Goal: Task Accomplishment & Management: Complete application form

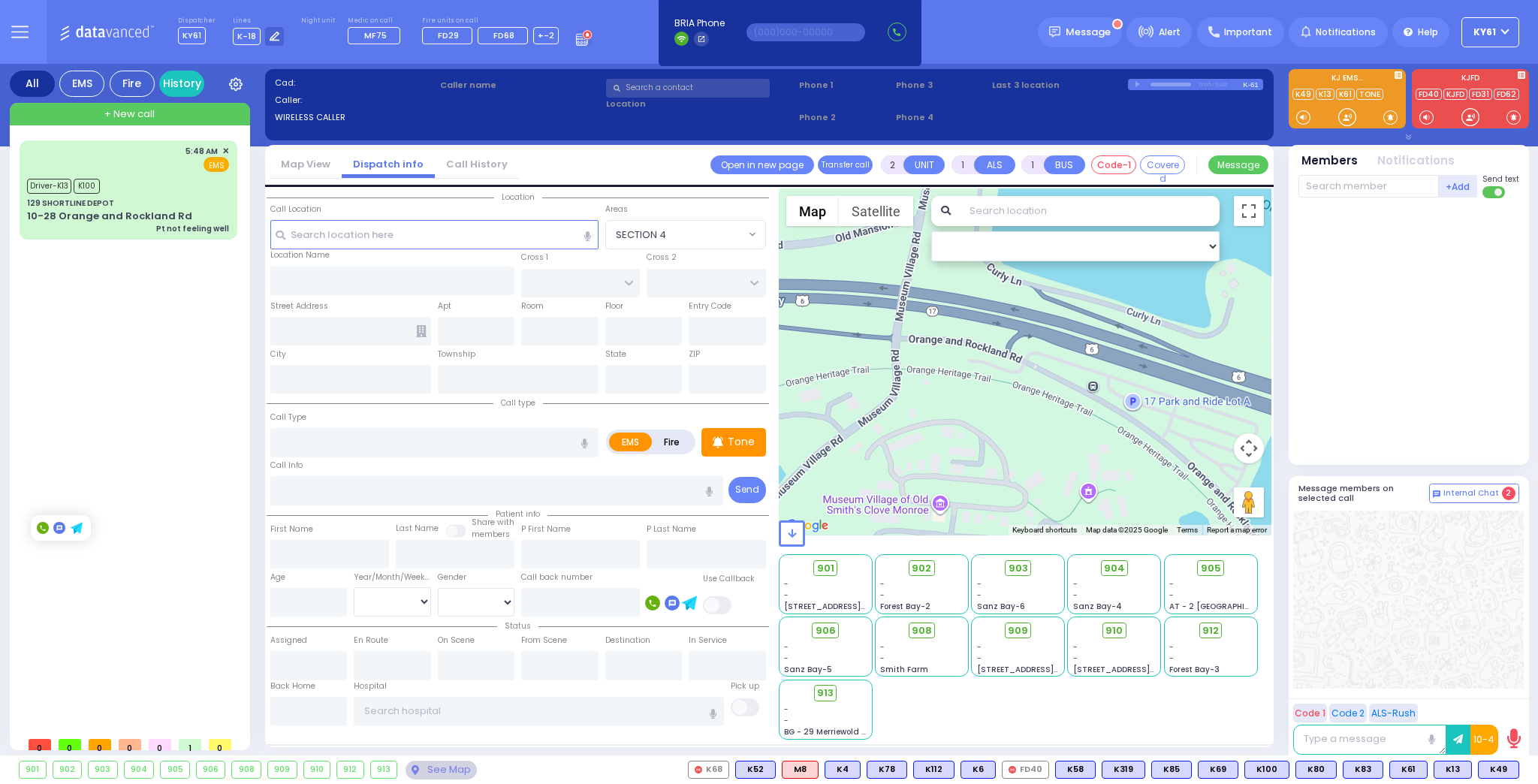
select select
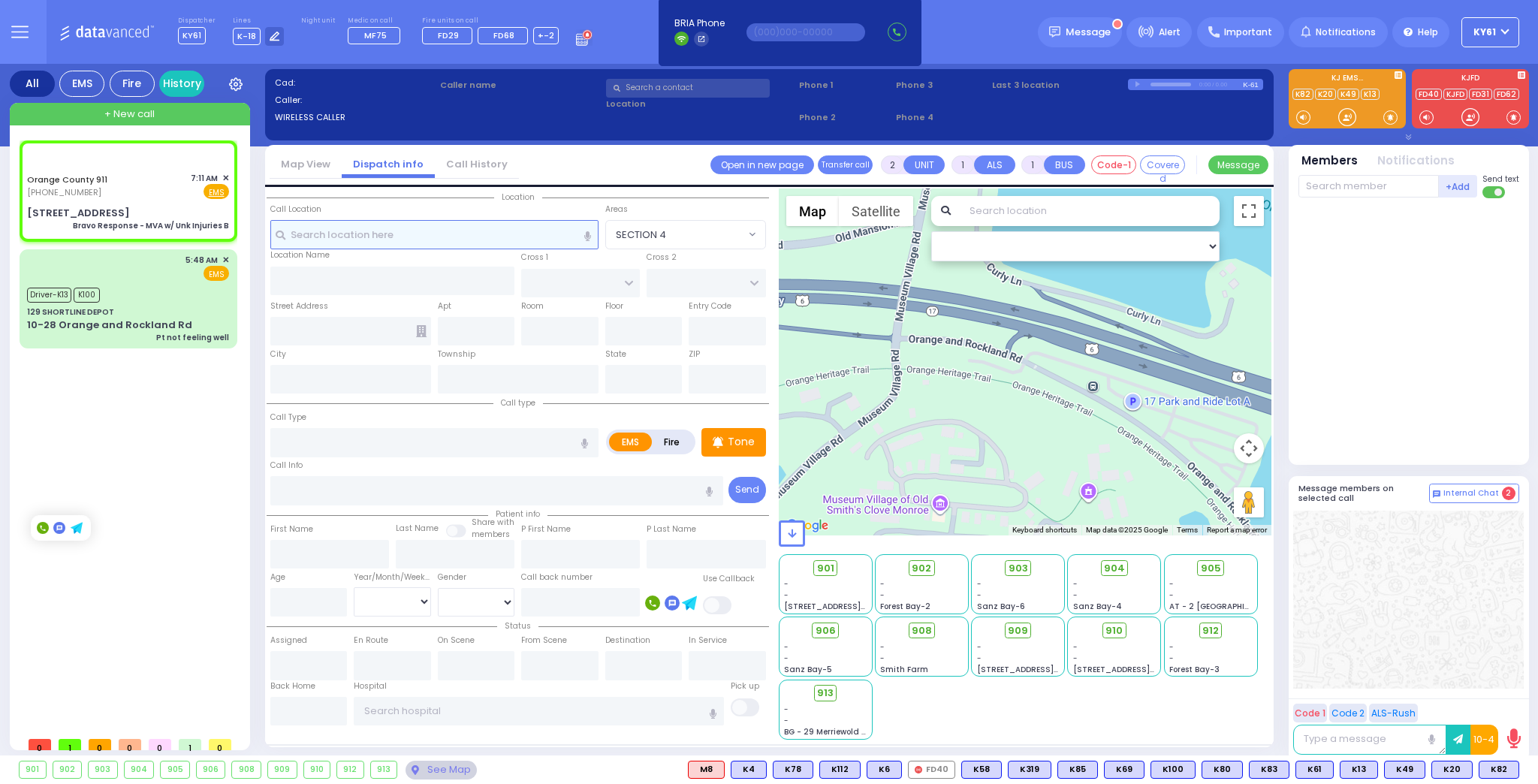
type input "6"
select select
type input "Bravo Response - MVA w/ Unk Injuries B"
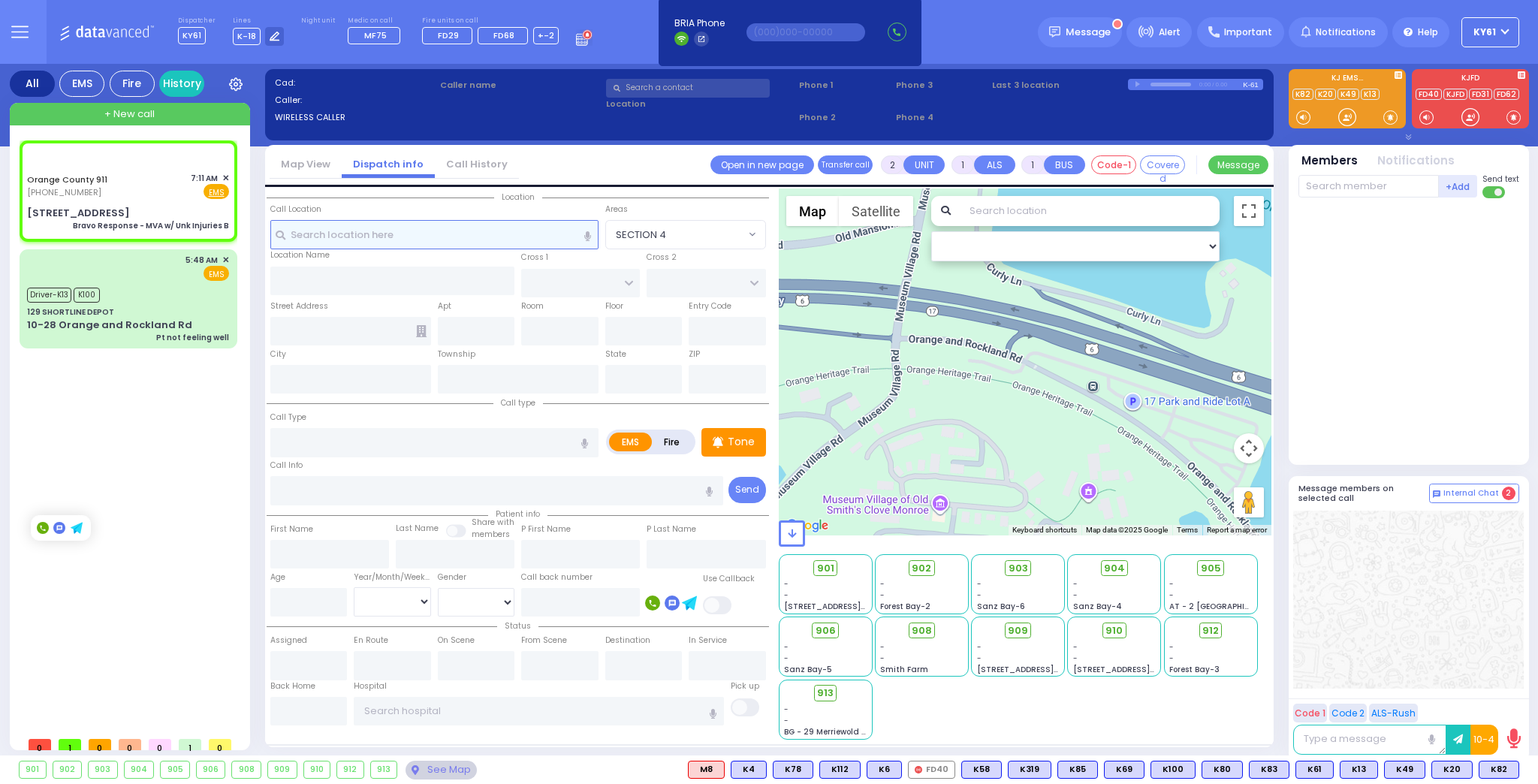
radio input "true"
type input "Nature: : Bravo Response - MVA w/ Unk Injuries B Address: : [STREET_ADDRESS]: :…"
select select
select select "Hatzalah Garages"
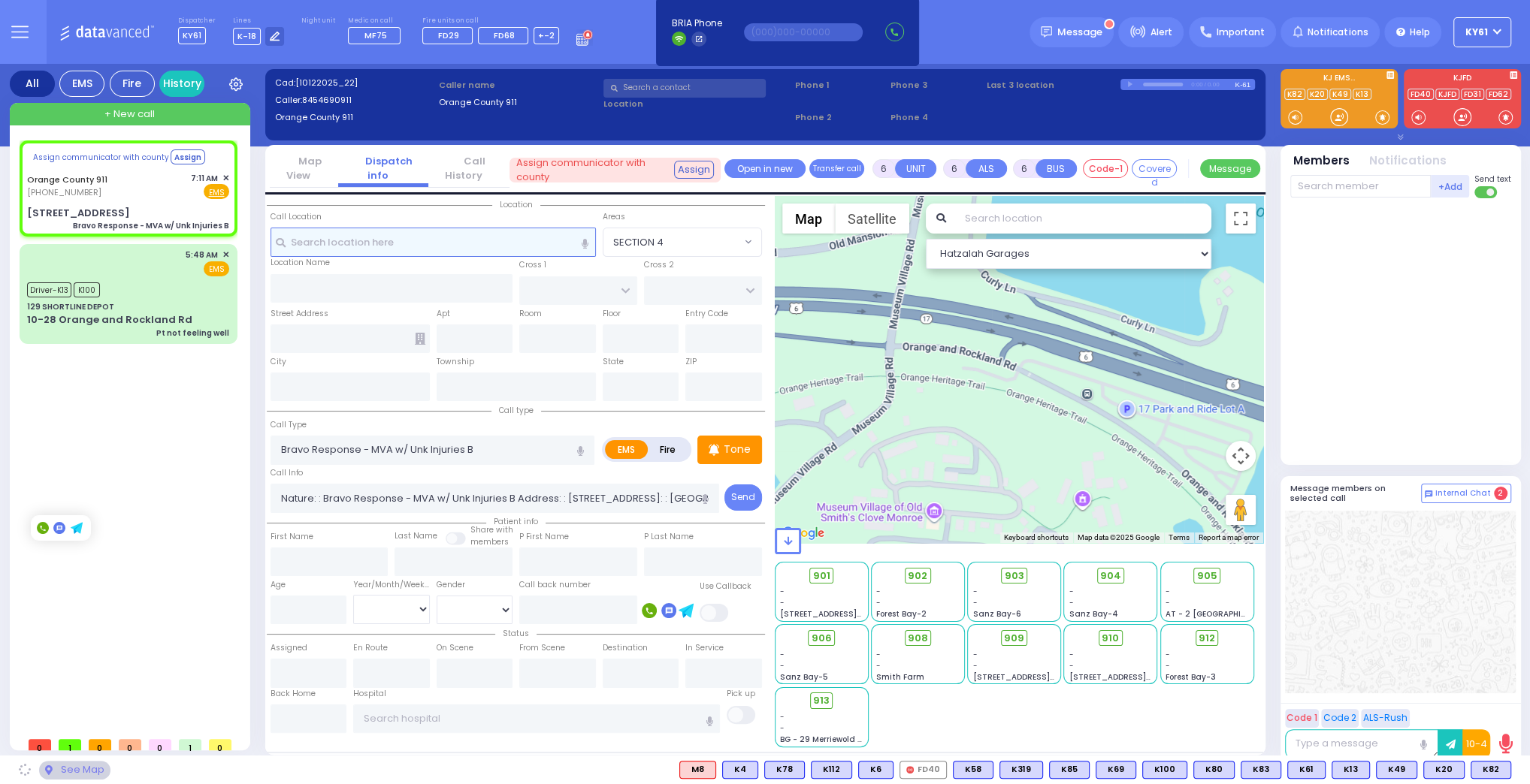
select select
radio input "true"
select select
select select "Hatzalah Garages"
type input "[STREET_ADDRESS]"
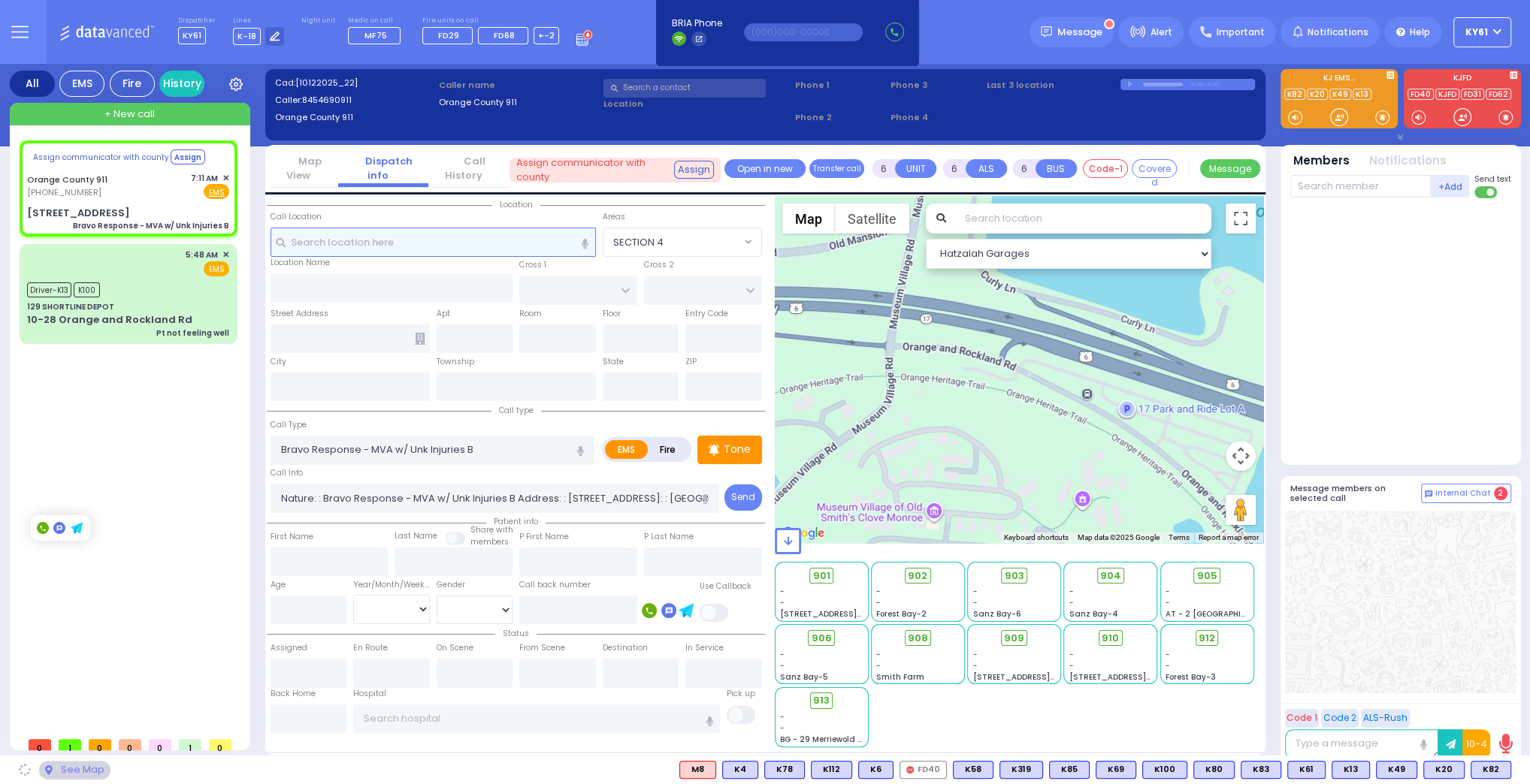
type input "Monroe"
type input "[US_STATE]"
type input "10926"
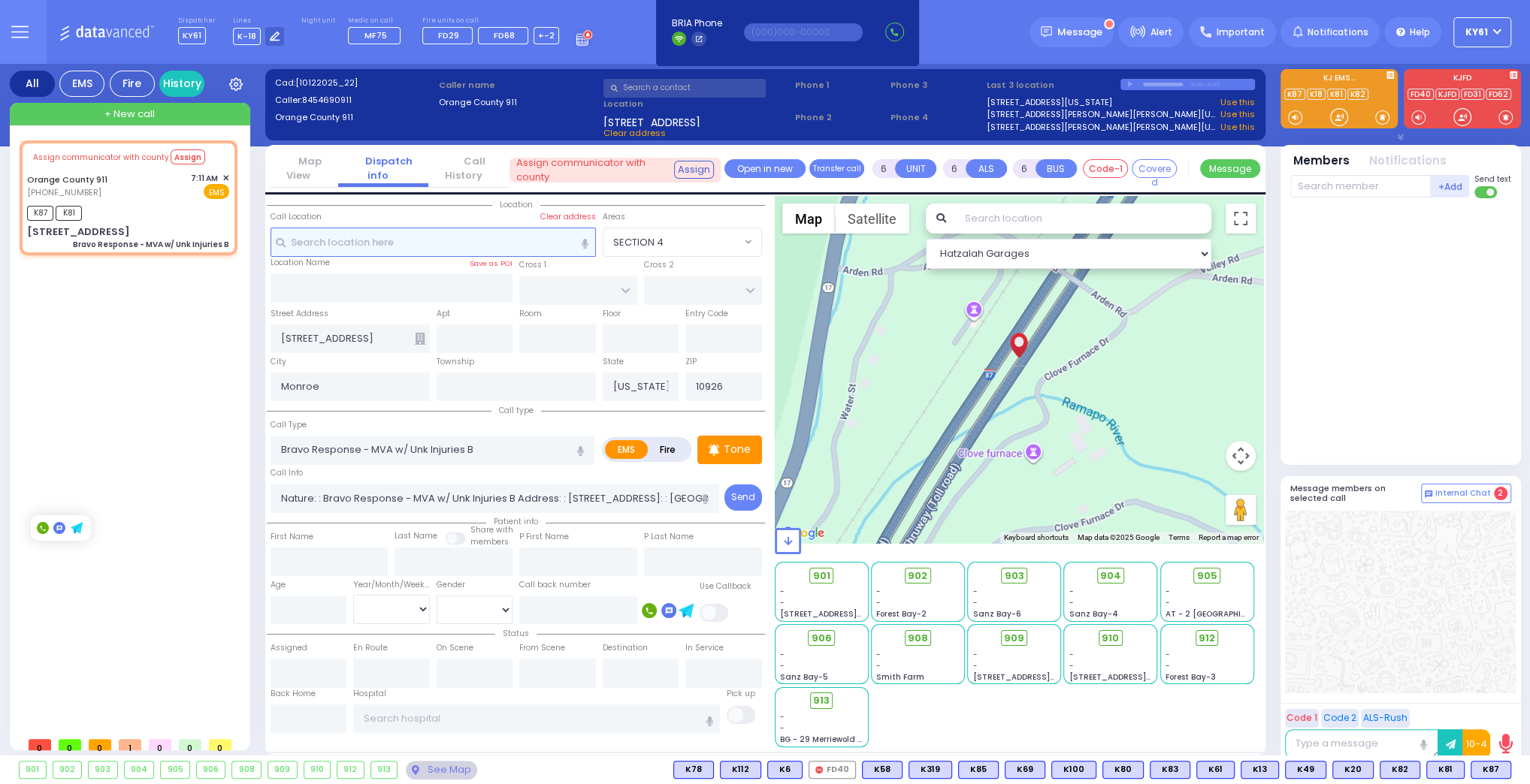
select select
radio input "true"
select select
type input "07:17"
select select "Hatzalah Garages"
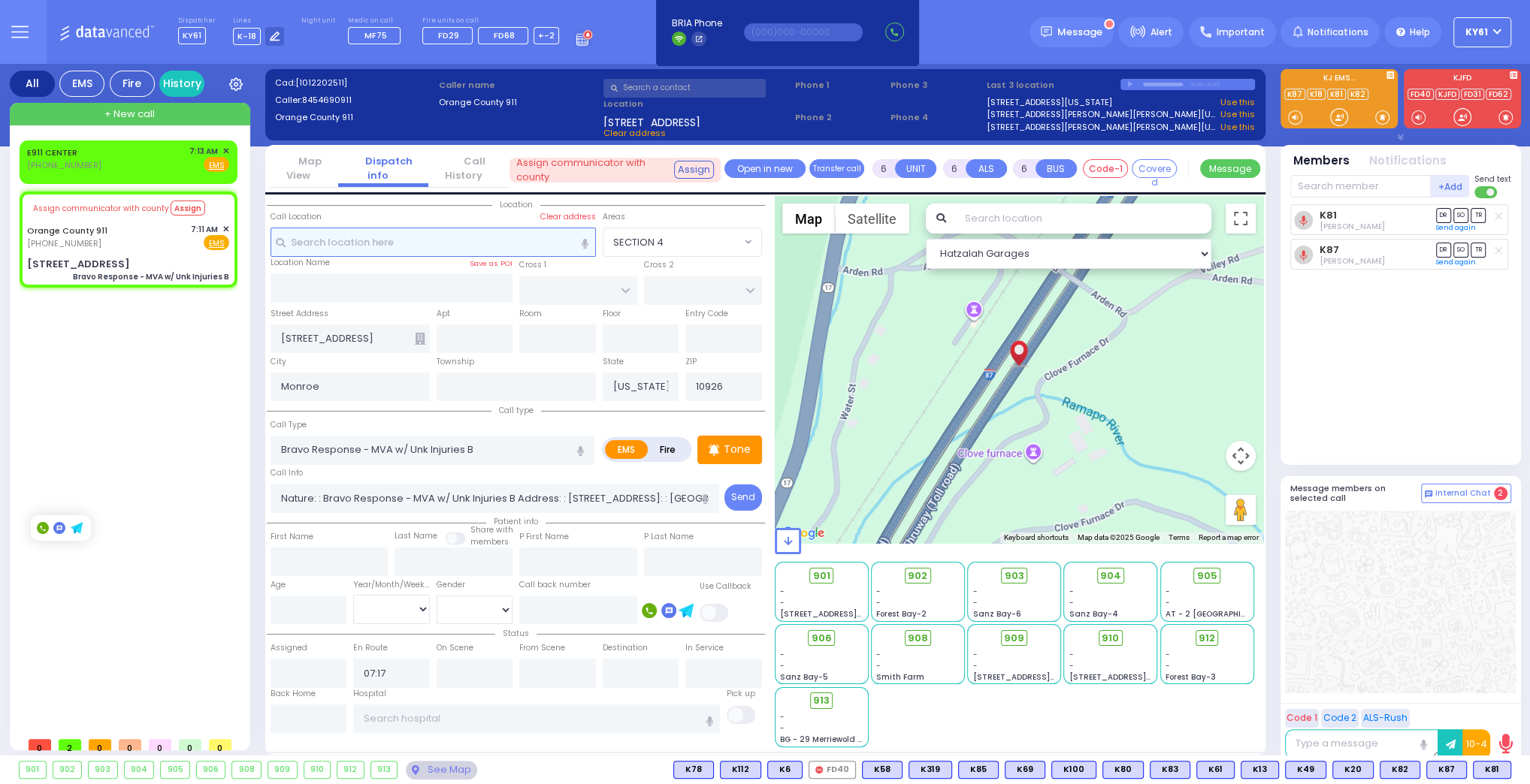
select select
radio input "true"
select select
select select "Hatzalah Garages"
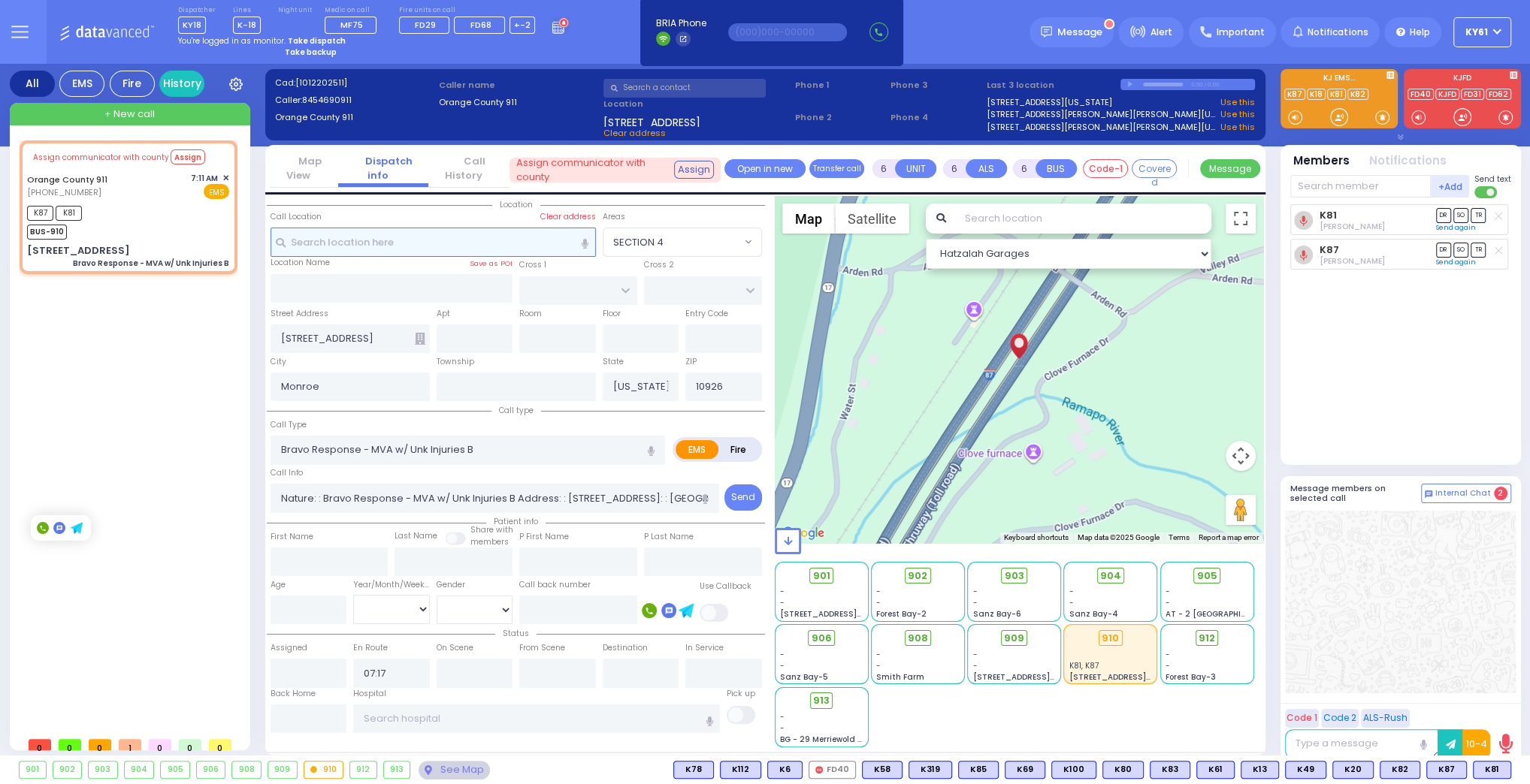
select select
radio input "true"
select select
select select "Hatzalah Garages"
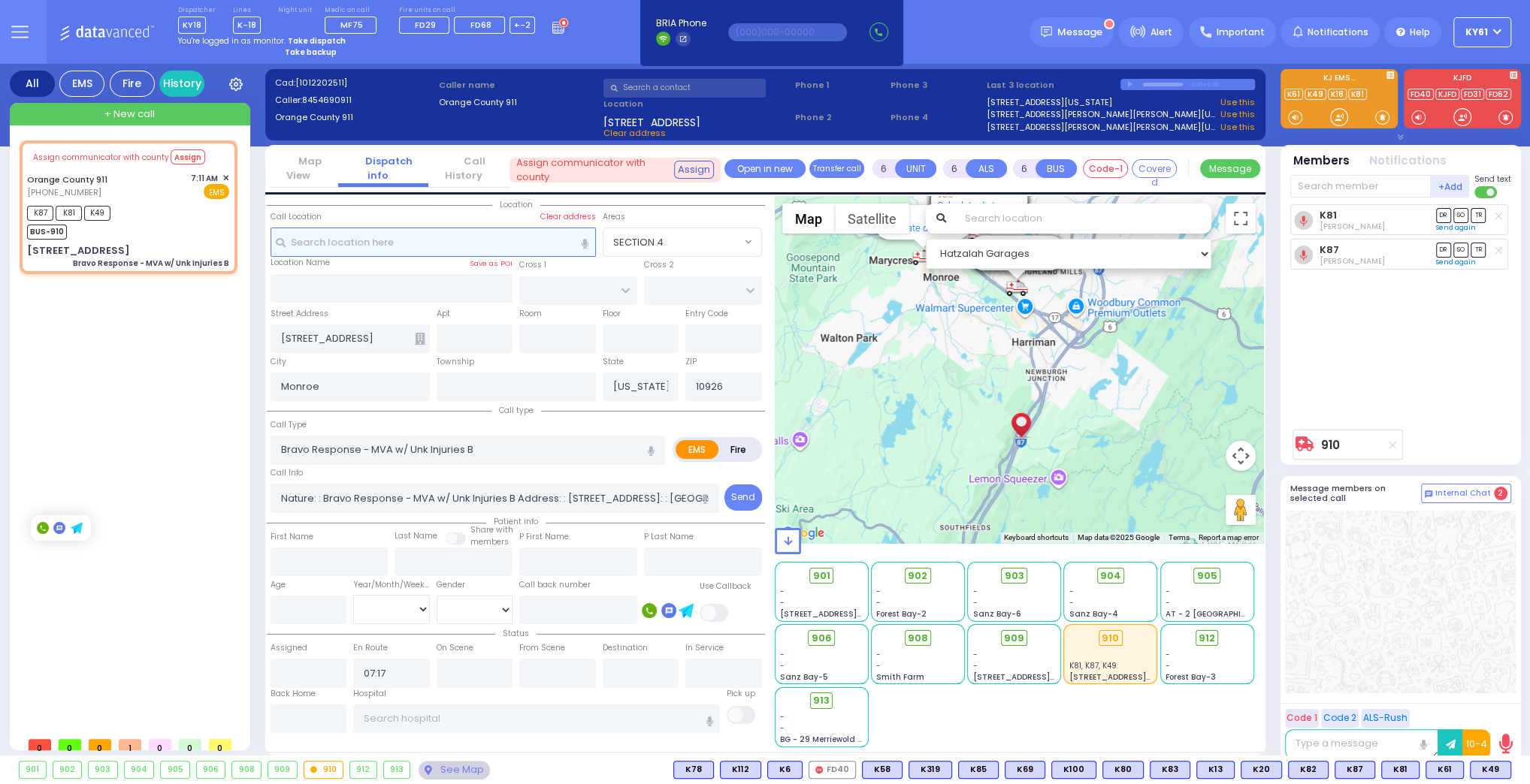
select select
radio input "true"
select select
select select "Hatzalah Garages"
